Goal: Task Accomplishment & Management: Manage account settings

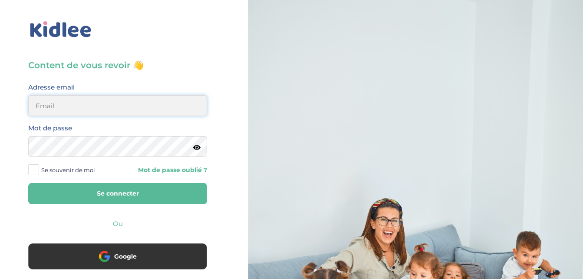
drag, startPoint x: 0, startPoint y: 0, endPoint x: 108, endPoint y: 107, distance: 151.9
click at [108, 107] on input "email" at bounding box center [117, 105] width 179 height 21
type input "chanellezabo@gmail.com"
click at [114, 187] on button "Se connecter" at bounding box center [117, 193] width 179 height 21
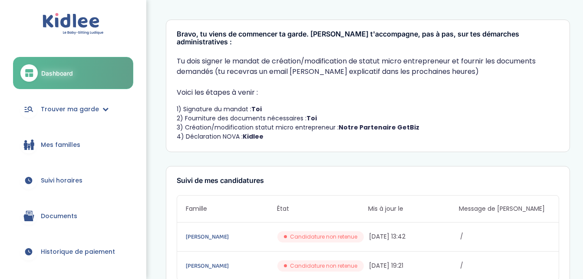
click at [92, 251] on span "Historique de paiement" at bounding box center [78, 251] width 74 height 9
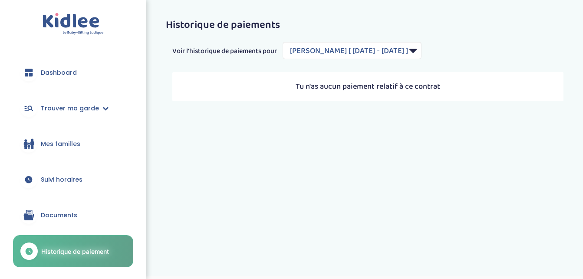
select select "2184"
click at [70, 214] on span "Documents" at bounding box center [59, 214] width 36 height 9
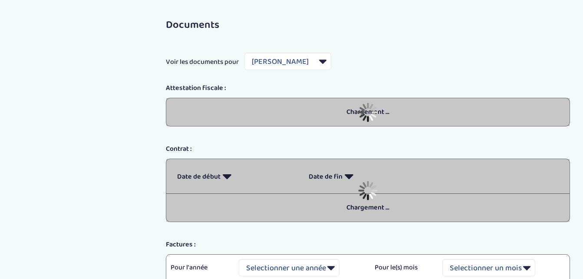
select select "7524"
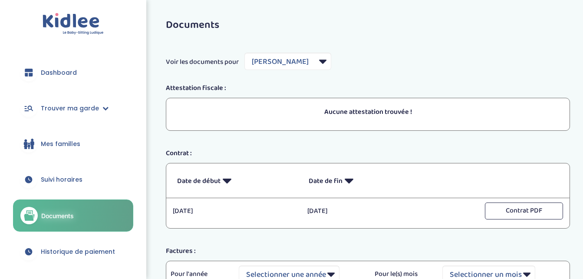
click at [68, 175] on span "Suivi horaires" at bounding box center [62, 179] width 42 height 9
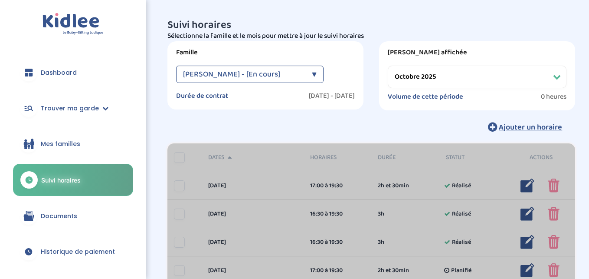
select select "octobre 2025"
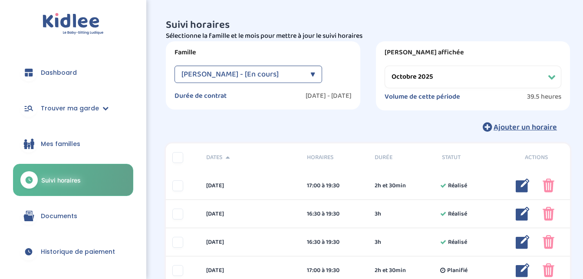
click at [70, 69] on span "Dashboard" at bounding box center [59, 72] width 36 height 9
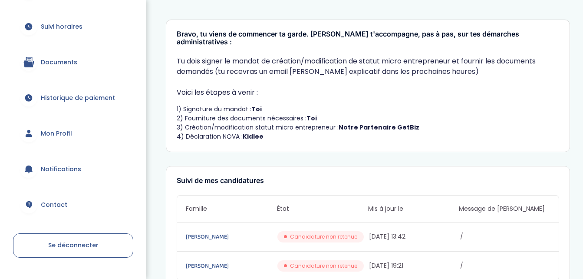
scroll to position [176, 0]
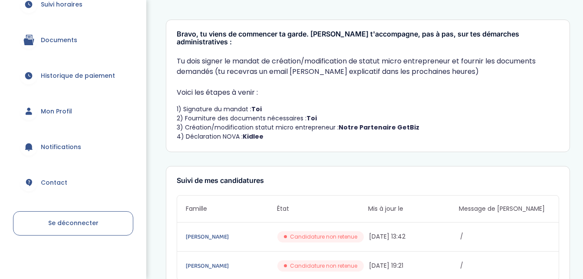
click at [73, 110] on link "Mon Profil" at bounding box center [73, 110] width 120 height 31
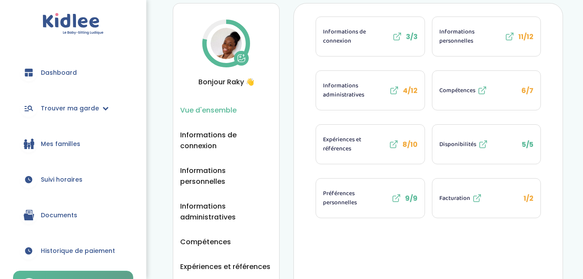
scroll to position [25, 0]
click at [460, 198] on span "Facturation" at bounding box center [454, 198] width 31 height 9
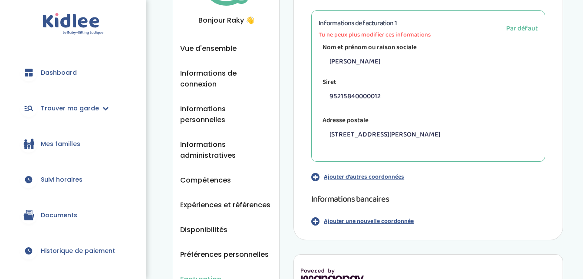
scroll to position [86, 0]
click at [367, 176] on p "Ajouter d'autres coordonnées" at bounding box center [364, 177] width 80 height 9
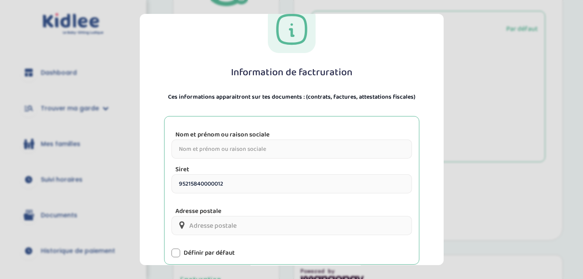
scroll to position [0, 0]
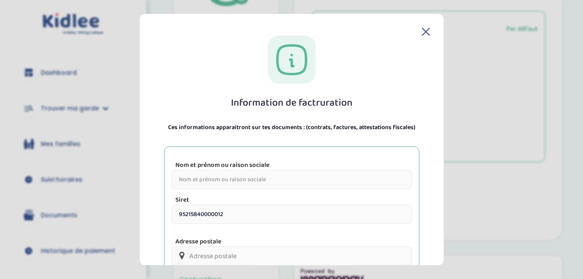
click at [421, 26] on div "Information de factruration Ces informations apparaitront sur tes documents : (…" at bounding box center [292, 139] width 304 height 251
click at [418, 32] on header at bounding box center [292, 32] width 276 height 8
click at [422, 32] on icon at bounding box center [426, 32] width 8 height 8
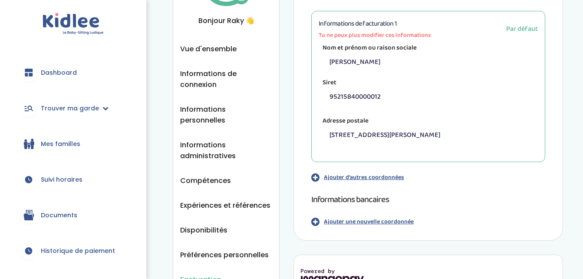
click at [376, 220] on p "Ajouter une nouvelle coordonnée" at bounding box center [369, 221] width 90 height 9
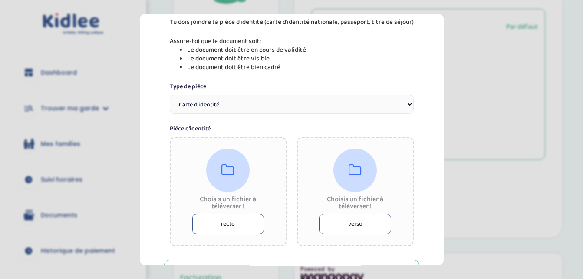
scroll to position [109, 0]
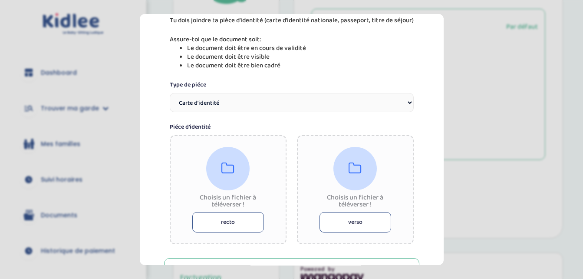
click at [230, 221] on button "recto" at bounding box center [228, 222] width 72 height 20
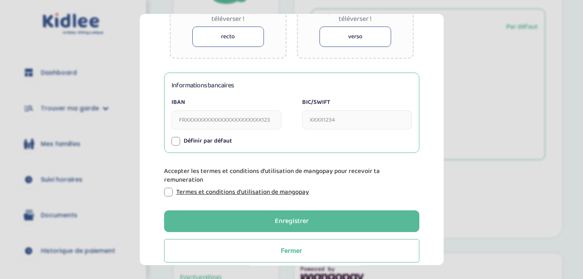
scroll to position [301, 0]
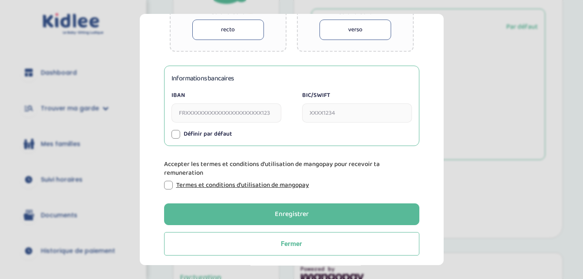
click at [257, 118] on input "IBAN" at bounding box center [226, 112] width 110 height 19
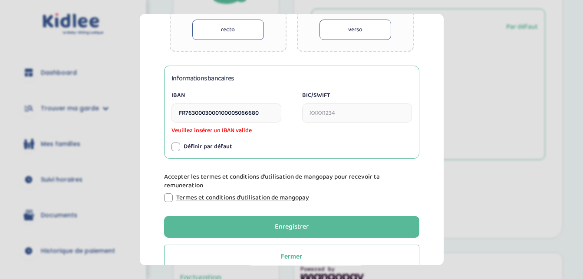
click at [342, 110] on input "BIC/SWIFT" at bounding box center [357, 112] width 110 height 19
click at [271, 112] on input "FR7630003000100005066680" at bounding box center [226, 112] width 110 height 19
type input "FR7630003000100005066680048"
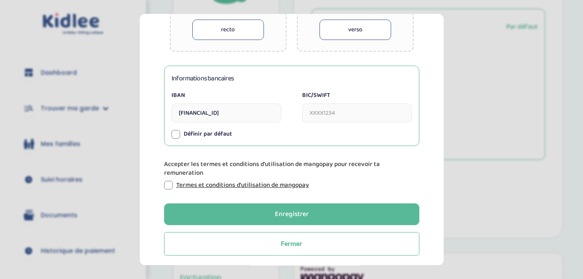
click at [348, 108] on input "BIC/SWIFT" at bounding box center [357, 112] width 110 height 19
type input "SOGEFRPP"
click at [167, 185] on div at bounding box center [168, 185] width 9 height 9
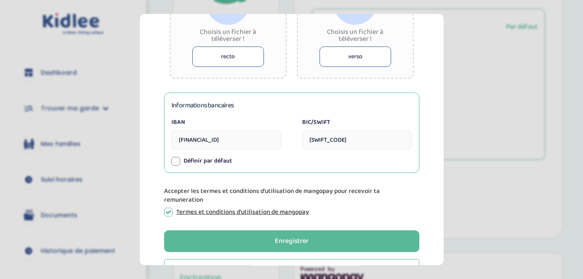
click at [173, 162] on div at bounding box center [175, 161] width 9 height 9
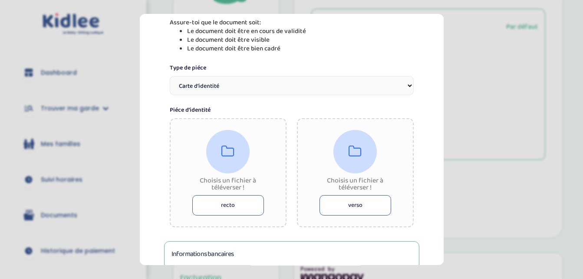
scroll to position [125, 0]
click at [228, 211] on button "recto" at bounding box center [228, 205] width 72 height 20
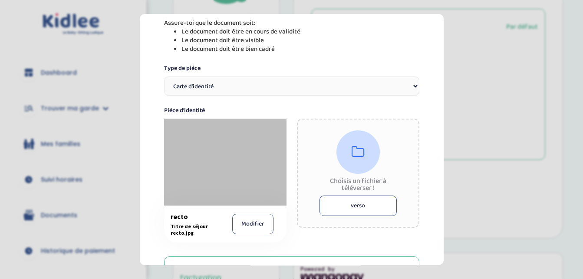
click at [361, 209] on button "verso" at bounding box center [357, 205] width 77 height 20
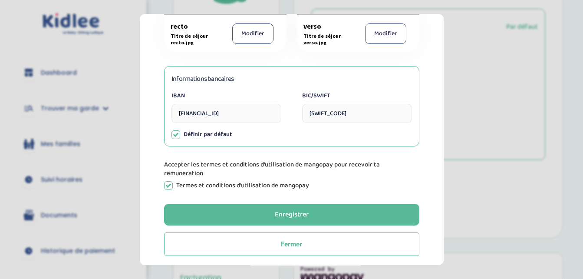
scroll to position [315, 0]
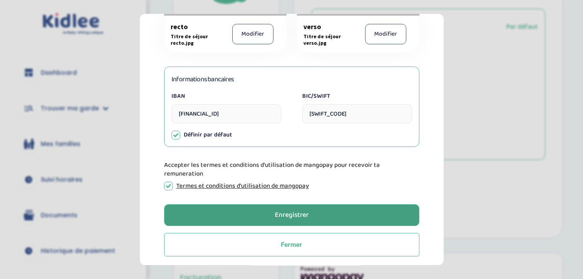
click at [306, 212] on div "Enregistrer" at bounding box center [292, 215] width 34 height 10
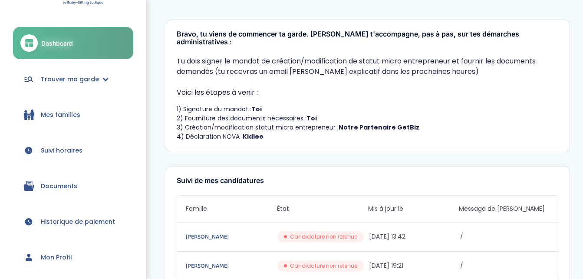
scroll to position [30, 0]
click at [57, 256] on span "Mon Profil" at bounding box center [56, 257] width 31 height 9
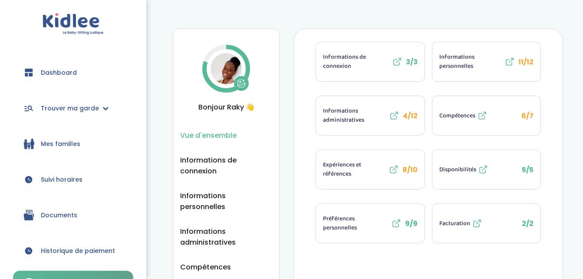
click at [460, 62] on span "Informations personnelles" at bounding box center [470, 62] width 63 height 18
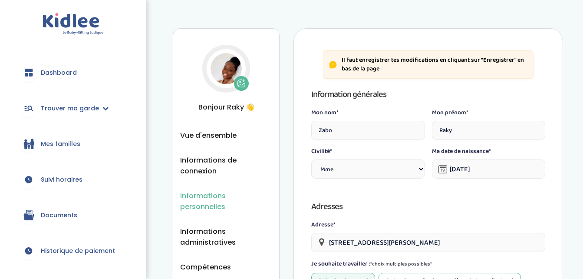
select select "1"
select select "6"
click at [62, 71] on span "Dashboard" at bounding box center [59, 72] width 36 height 9
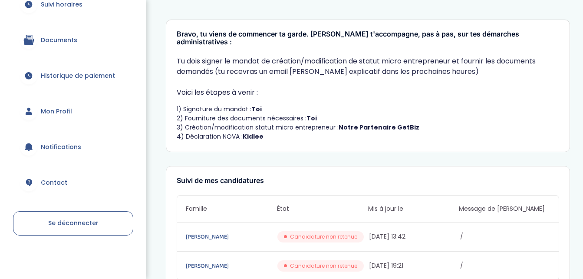
click at [59, 112] on span "Mon Profil" at bounding box center [56, 111] width 31 height 9
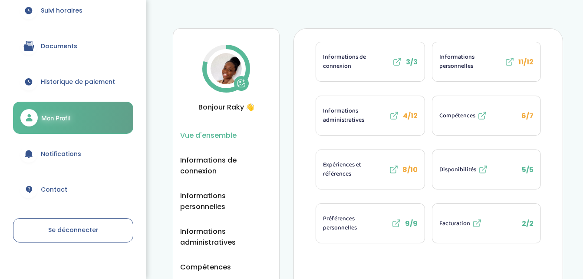
scroll to position [176, 0]
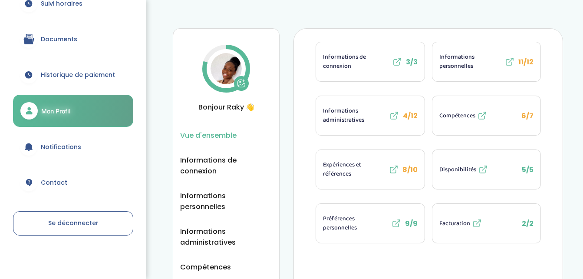
click at [84, 227] on link "Se déconnecter" at bounding box center [73, 223] width 120 height 24
